Goal: Information Seeking & Learning: Learn about a topic

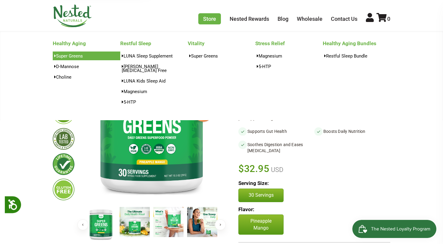
click at [74, 58] on link "Super Greens" at bounding box center [86, 56] width 67 height 9
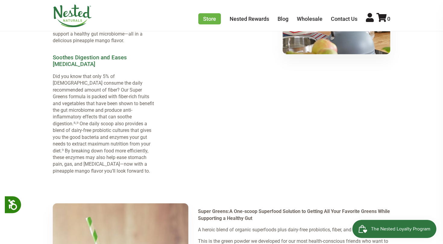
scroll to position [835, 0]
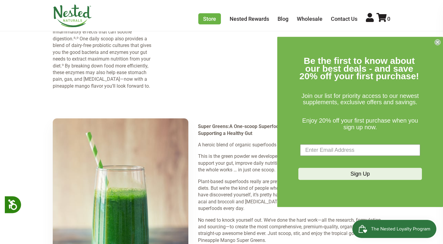
click at [438, 43] on circle "Close dialog" at bounding box center [438, 42] width 6 height 6
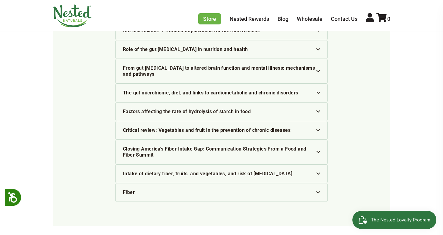
scroll to position [1761, 0]
click at [317, 183] on li "Fiber Hsph.harvard.edu. (n.d.). Retrieved December 5, 2022. Fiber" at bounding box center [221, 192] width 212 height 19
click at [316, 189] on div "Fiber" at bounding box center [221, 192] width 197 height 6
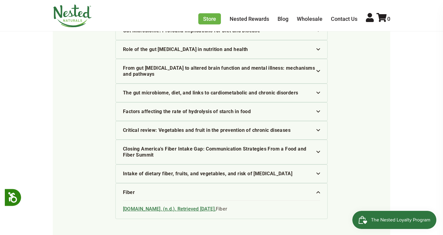
click at [316, 189] on div "Fiber" at bounding box center [221, 192] width 197 height 6
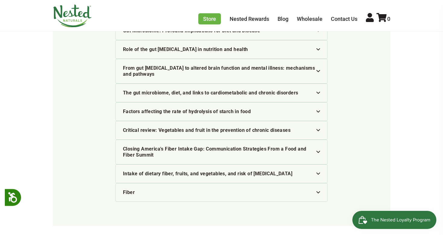
click at [315, 164] on li "Intake of dietary fiber, fruits, and vegetables, and risk of diverticulitis Ma …" at bounding box center [221, 173] width 212 height 19
click at [313, 170] on div "Intake of dietary fiber, fruits, and vegetables, and risk of [MEDICAL_DATA]" at bounding box center [221, 173] width 197 height 6
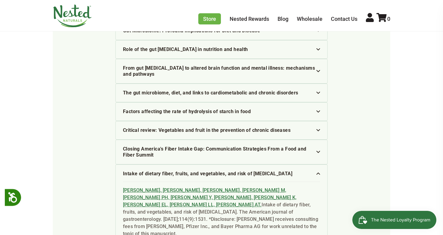
click at [313, 170] on div "Intake of dietary fiber, fruits, and vegetables, and risk of [MEDICAL_DATA]" at bounding box center [221, 173] width 197 height 6
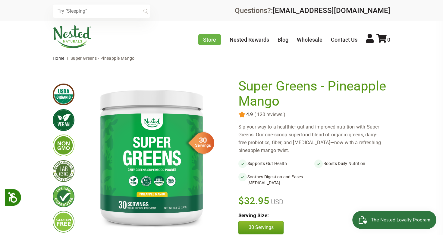
scroll to position [0, 0]
